Goal: Information Seeking & Learning: Check status

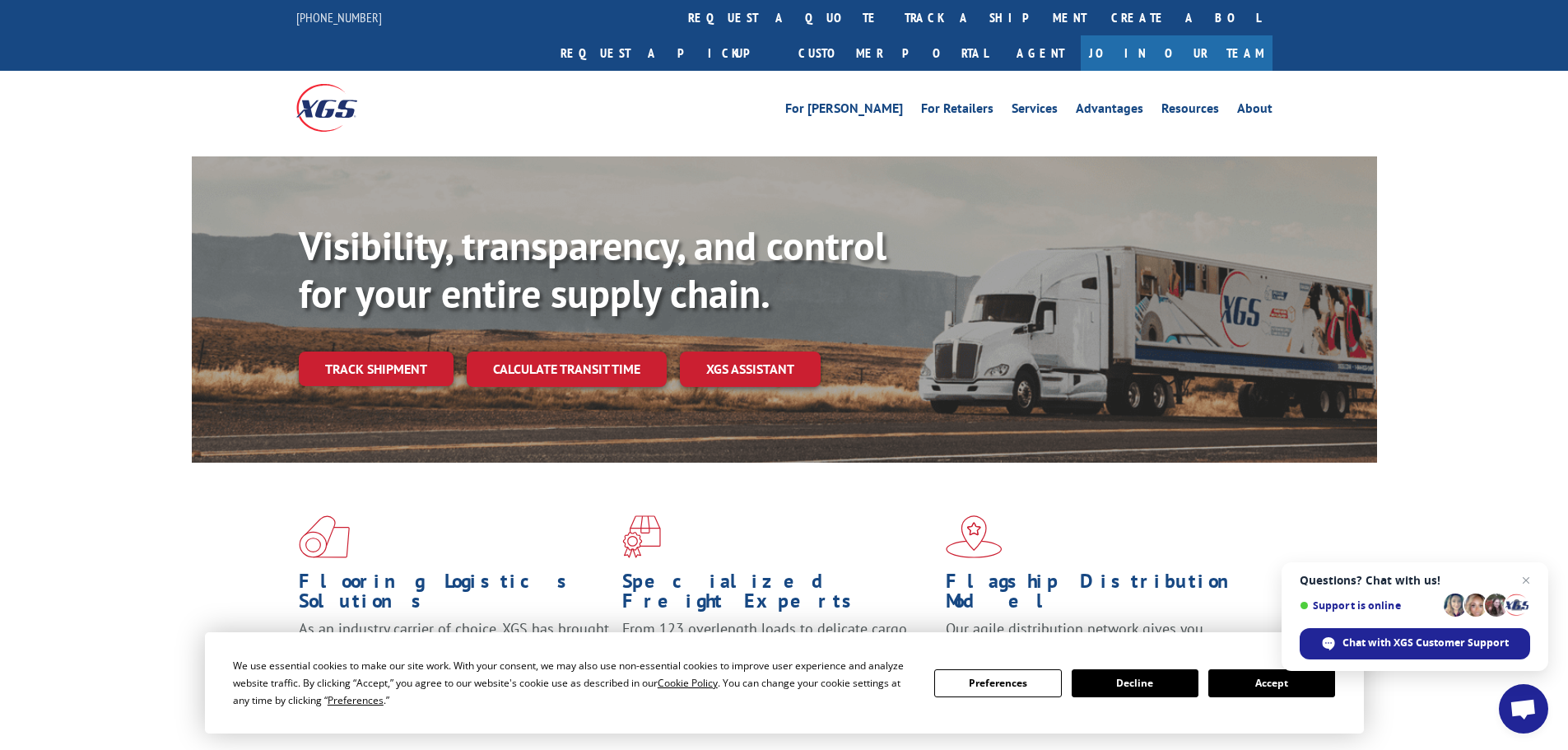
click at [341, 311] on div "Visibility, transparency, and control for your entire supply chain. Track shipm…" at bounding box center [838, 337] width 1079 height 229
click at [358, 352] on link "Track shipment" at bounding box center [376, 368] width 155 height 34
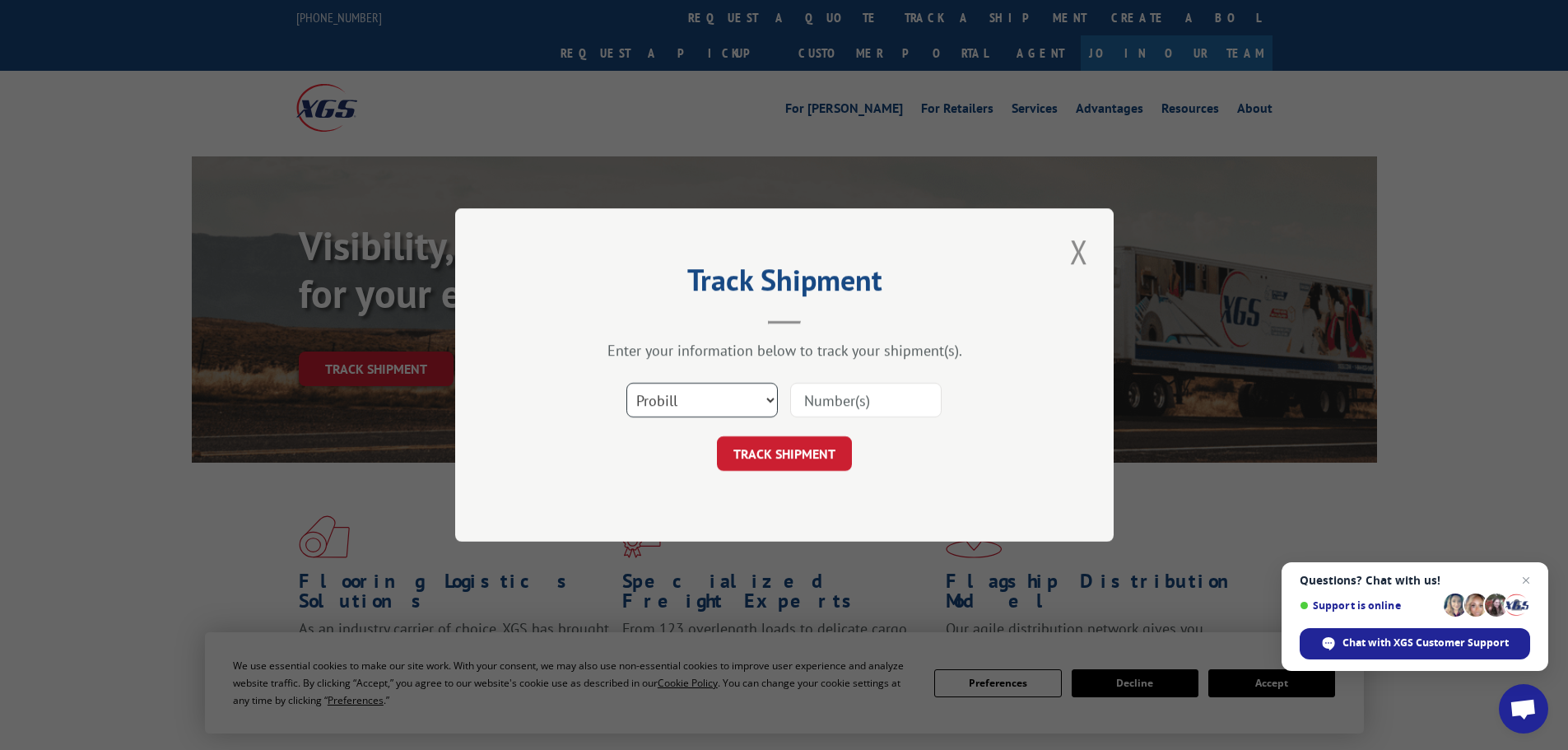
click at [734, 402] on select "Select category... Probill BOL PO" at bounding box center [702, 399] width 151 height 34
select select "po"
click at [627, 383] on select "Select category... Probill BOL PO" at bounding box center [702, 399] width 151 height 34
paste input "59508388"
type input "59508388"
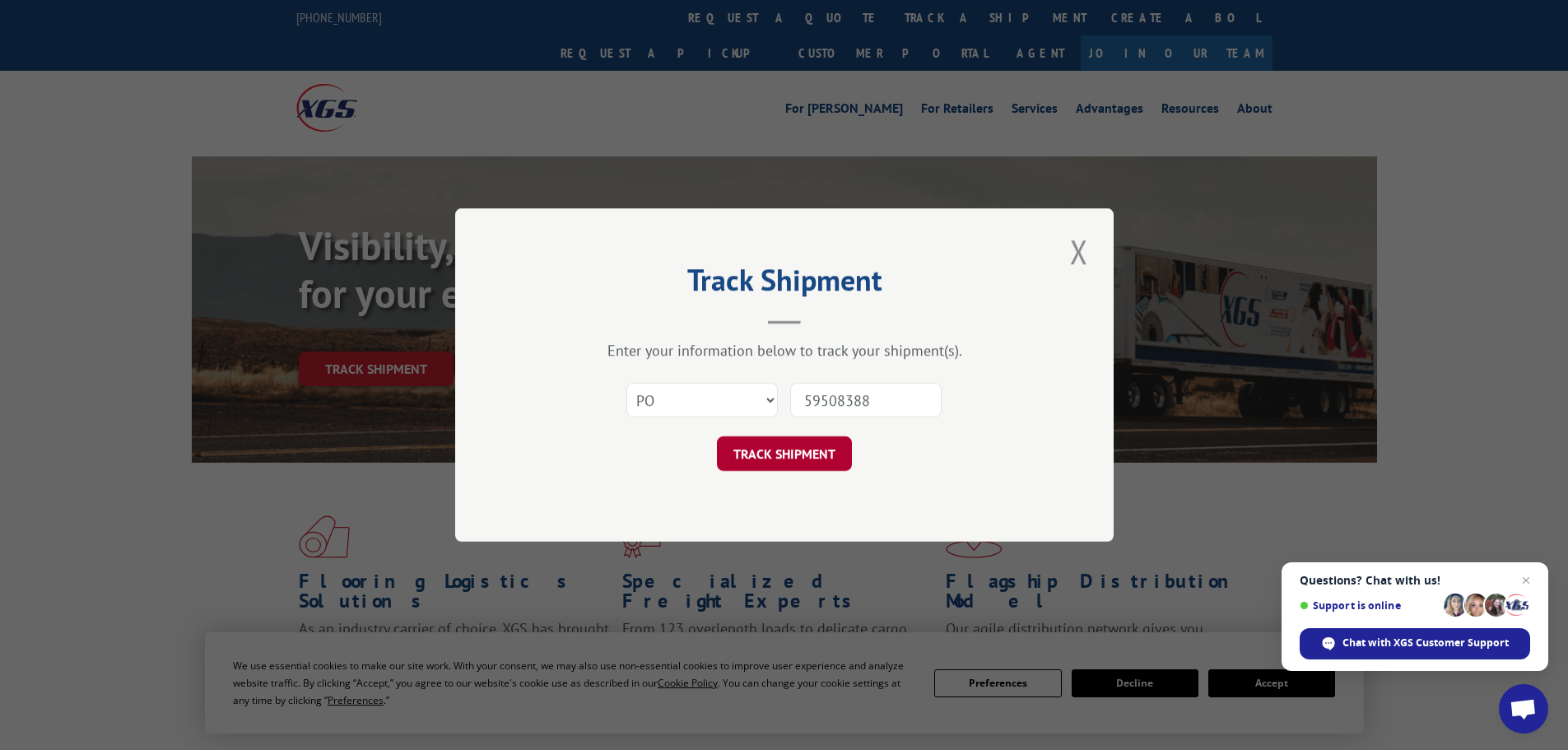
click at [779, 461] on button "TRACK SHIPMENT" at bounding box center [784, 453] width 135 height 34
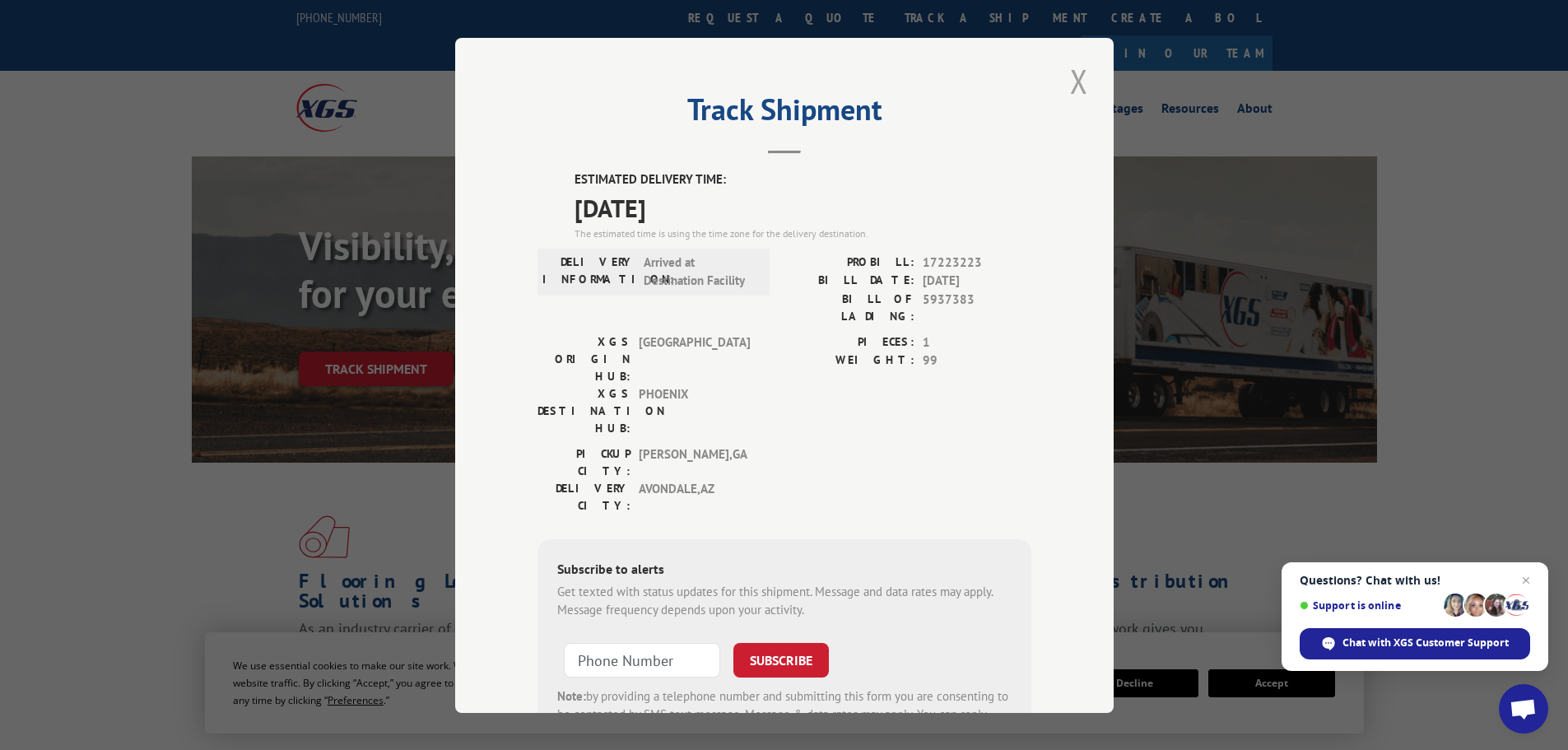
click at [1078, 90] on button "Close modal" at bounding box center [1079, 81] width 28 height 45
